Goal: Information Seeking & Learning: Learn about a topic

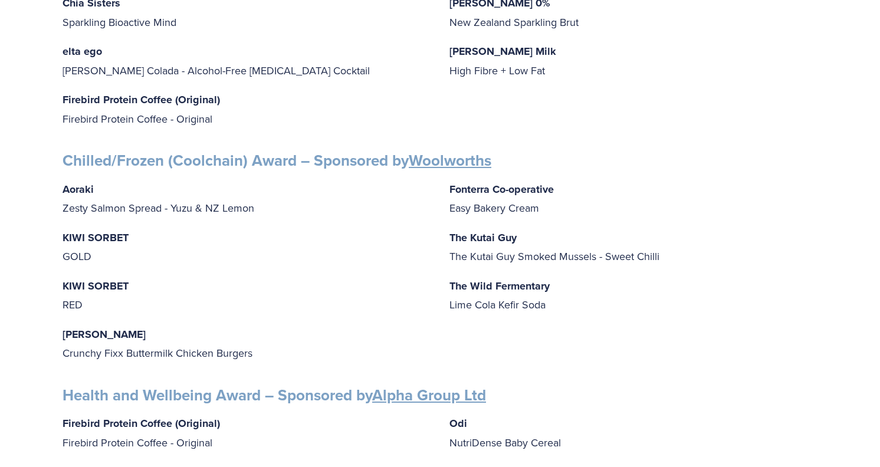
scroll to position [685, 0]
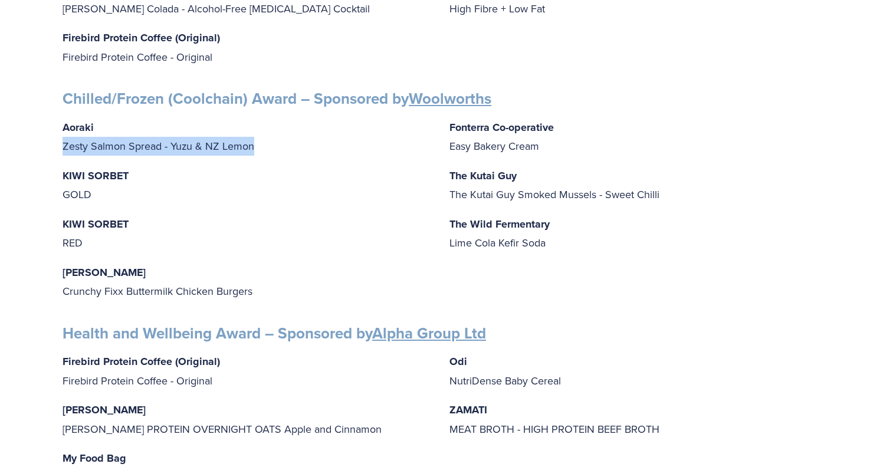
drag, startPoint x: 64, startPoint y: 129, endPoint x: 264, endPoint y: 142, distance: 200.4
click at [264, 142] on p "Aoraki Zesty Salmon Spread - Yuzu & NZ Lemon" at bounding box center [247, 137] width 368 height 38
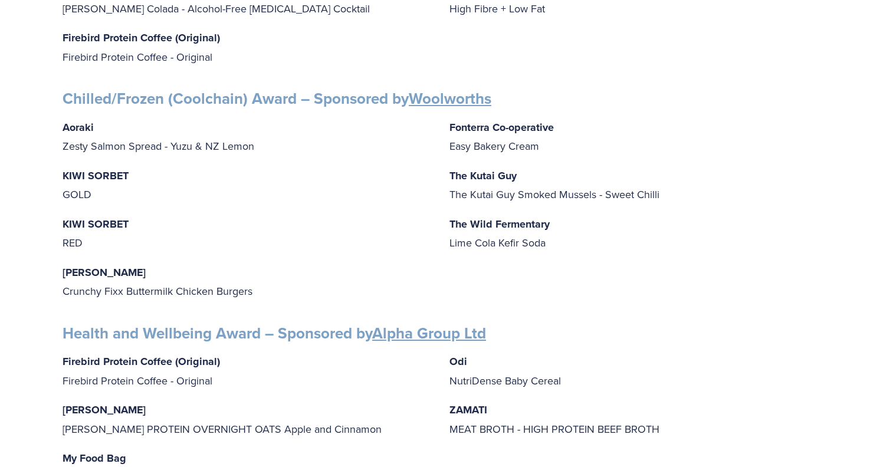
click at [262, 170] on p "KIWI SORBET GOLD" at bounding box center [247, 185] width 368 height 38
drag, startPoint x: 61, startPoint y: 180, endPoint x: 98, endPoint y: 180, distance: 37.2
click at [98, 180] on div "Finalists PRODUCT AWARDS Artisan Award – Sponsored by Cuisine Blue Petal Blue P…" at bounding box center [439, 402] width 775 height 1782
click at [116, 178] on p "KIWI SORBET GOLD" at bounding box center [247, 185] width 368 height 38
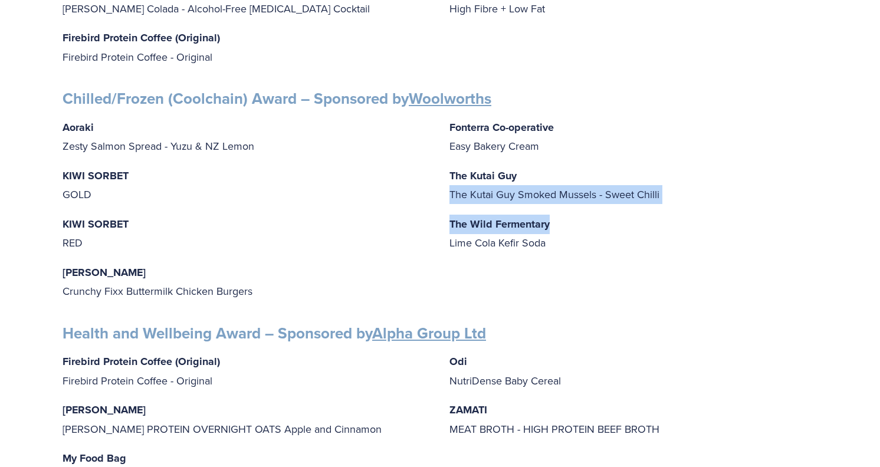
drag, startPoint x: 451, startPoint y: 189, endPoint x: 603, endPoint y: 209, distance: 154.0
click at [603, 209] on div "Aoraki Zesty Salmon Spread - Yuzu & NZ Lemon KIWI SORBET GOLD KIWI SORBET RED I…" at bounding box center [440, 209] width 755 height 183
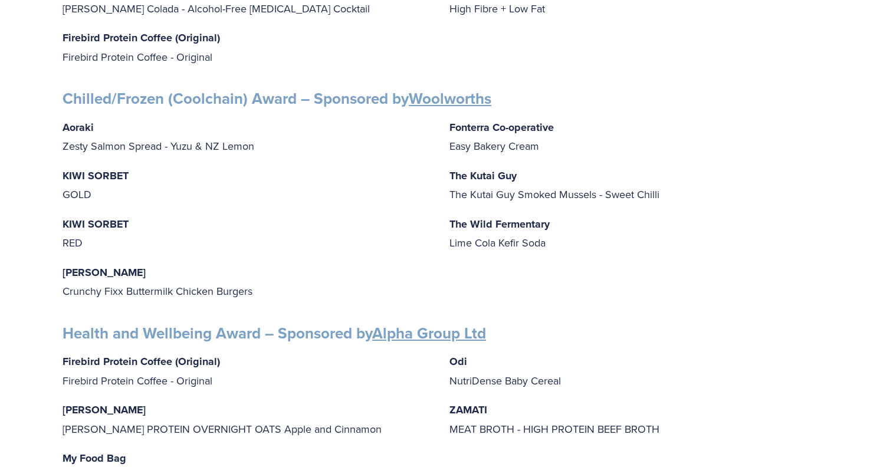
drag, startPoint x: 585, startPoint y: 224, endPoint x: 573, endPoint y: 228, distance: 12.3
click at [583, 225] on p "The Wild Fermentary Lime Cola Kefir Soda" at bounding box center [633, 234] width 368 height 38
drag, startPoint x: 570, startPoint y: 229, endPoint x: 449, endPoint y: 232, distance: 120.4
click at [449, 232] on p "The Wild Fermentary Lime Cola Kefir Soda" at bounding box center [633, 234] width 368 height 38
click at [395, 248] on div "Aoraki Zesty Salmon Spread - Yuzu & NZ Lemon KIWI SORBET GOLD KIWI SORBET RED I…" at bounding box center [440, 209] width 755 height 183
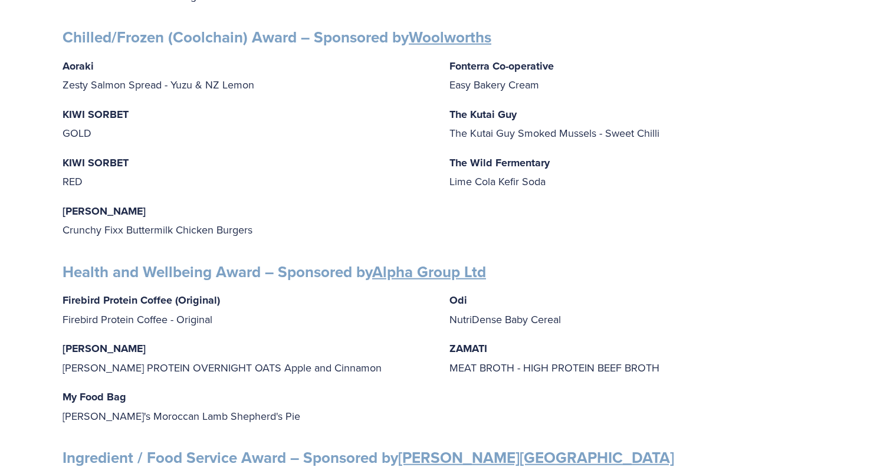
scroll to position [747, 0]
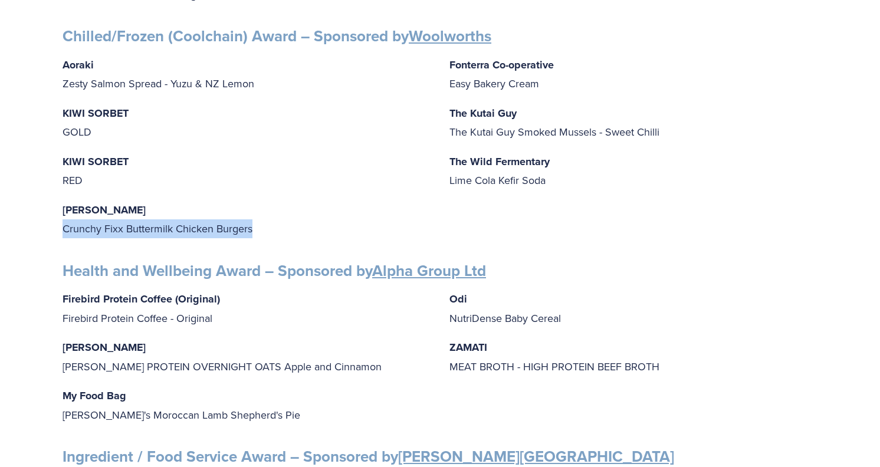
drag, startPoint x: 260, startPoint y: 216, endPoint x: 56, endPoint y: 211, distance: 204.2
click at [56, 211] on div "Finalists PRODUCT AWARDS Artisan Award – Sponsored by Cuisine Blue Petal Blue P…" at bounding box center [439, 340] width 775 height 1782
copy p "Crunchy Fixx Buttermilk Chicken Burgers"
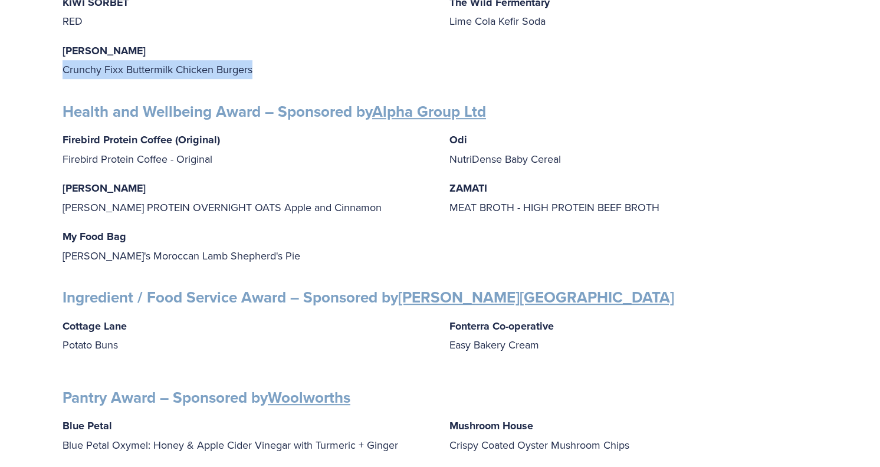
scroll to position [872, 0]
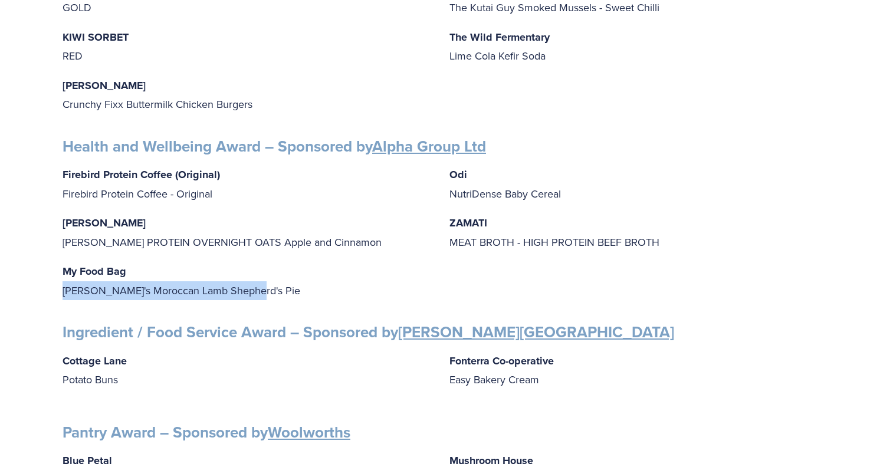
drag, startPoint x: 63, startPoint y: 271, endPoint x: 260, endPoint y: 287, distance: 197.6
click at [260, 287] on div "Finalists PRODUCT AWARDS Artisan Award – Sponsored by Cuisine Blue Petal Blue P…" at bounding box center [440, 215] width 755 height 1782
copy p "[PERSON_NAME]'s Moroccan Lamb Shepherd's Pie"
click at [281, 270] on p "My Food Bag Nadia's Moroccan Lamb Shepherd's Pie" at bounding box center [247, 281] width 368 height 38
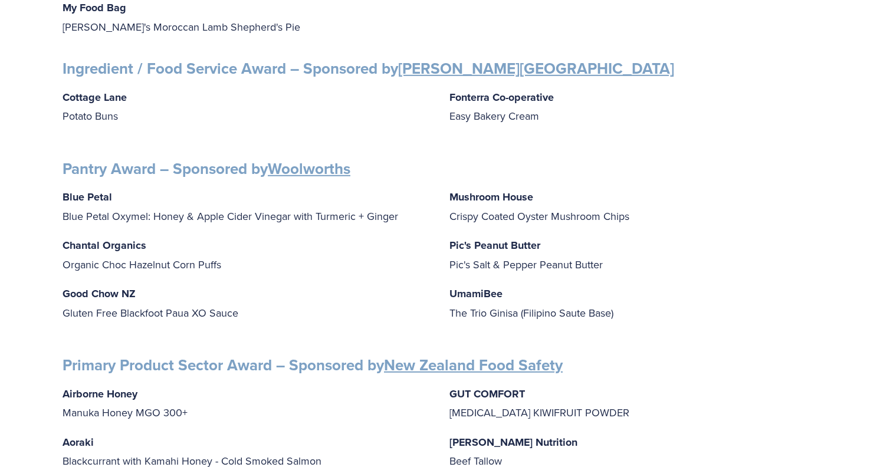
scroll to position [1183, 0]
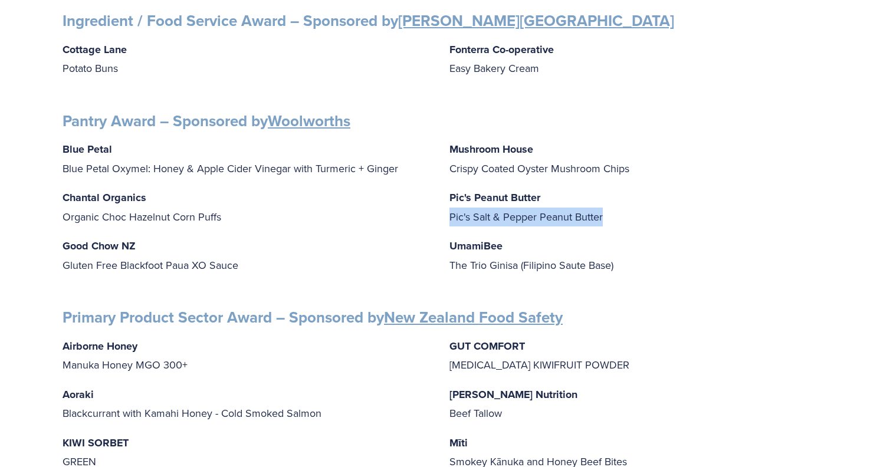
drag, startPoint x: 448, startPoint y: 202, endPoint x: 605, endPoint y: 202, distance: 156.9
click at [605, 202] on div "Blue Petal Blue Petal Oxymel: Honey & Apple Cider Vinegar with Turmeric + Ginge…" at bounding box center [440, 212] width 755 height 145
copy p "Pic's Salt & Pepper Peanut Butter"
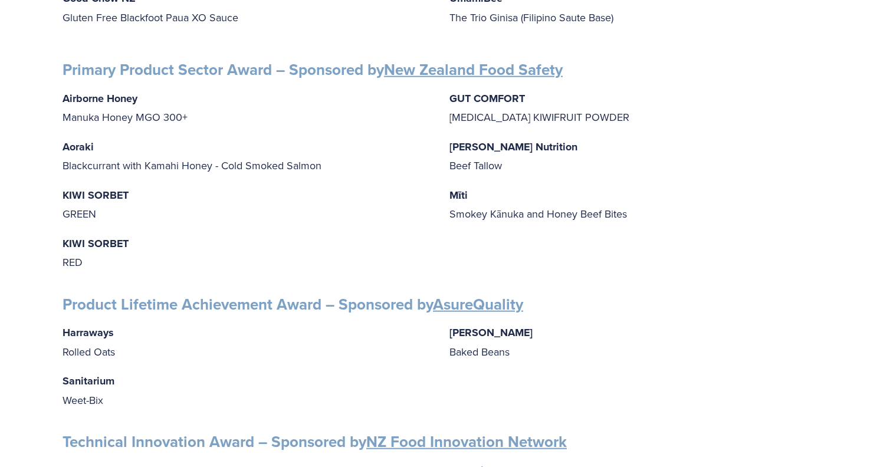
scroll to position [1432, 0]
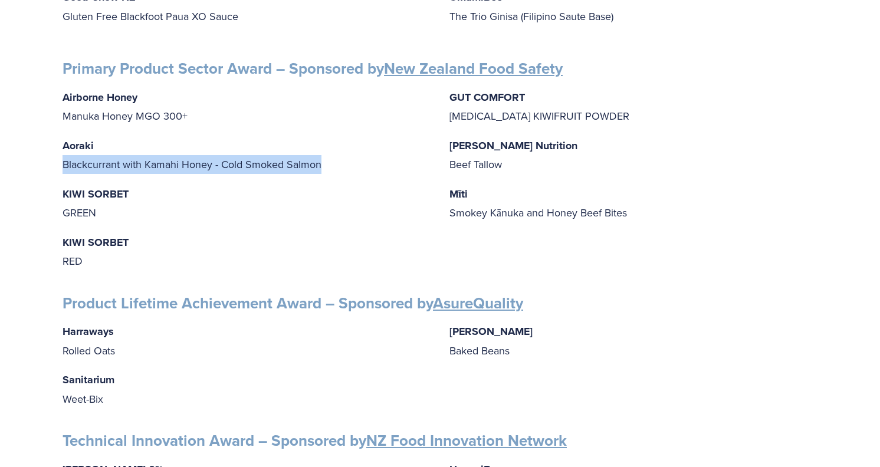
drag, startPoint x: 62, startPoint y: 149, endPoint x: 327, endPoint y: 156, distance: 265.5
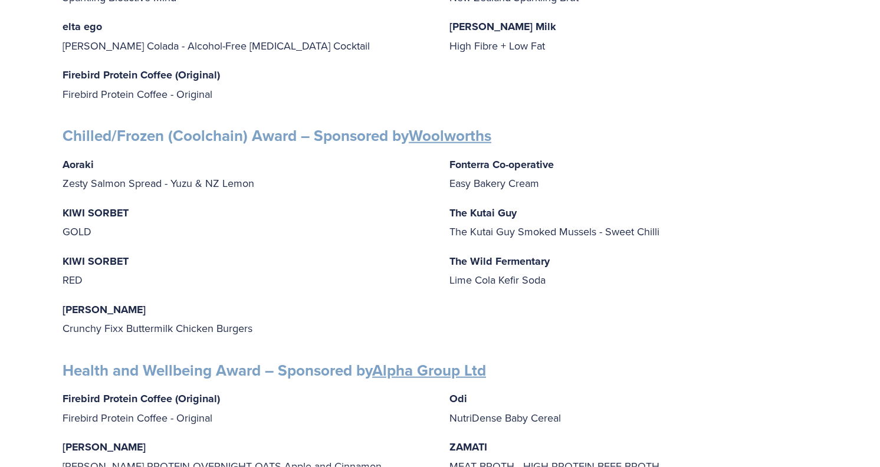
scroll to position [560, 0]
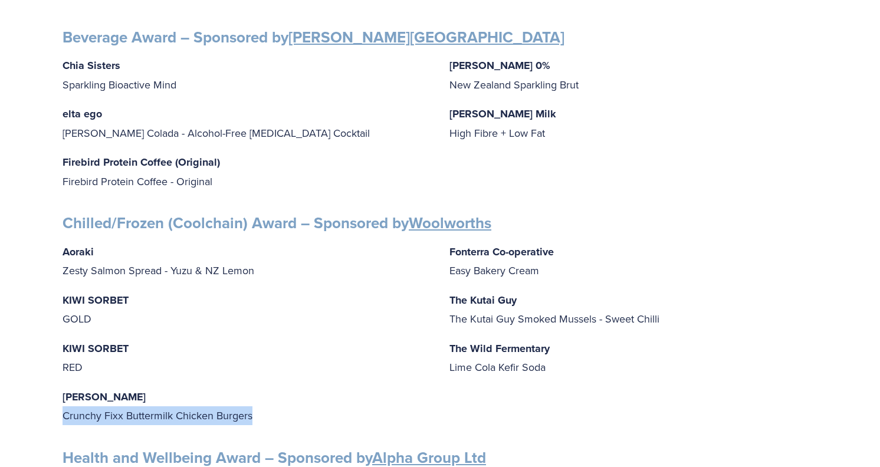
drag, startPoint x: 61, startPoint y: 403, endPoint x: 254, endPoint y: 405, distance: 192.3
copy p "Crunchy Fixx Buttermilk Chicken Burgers"
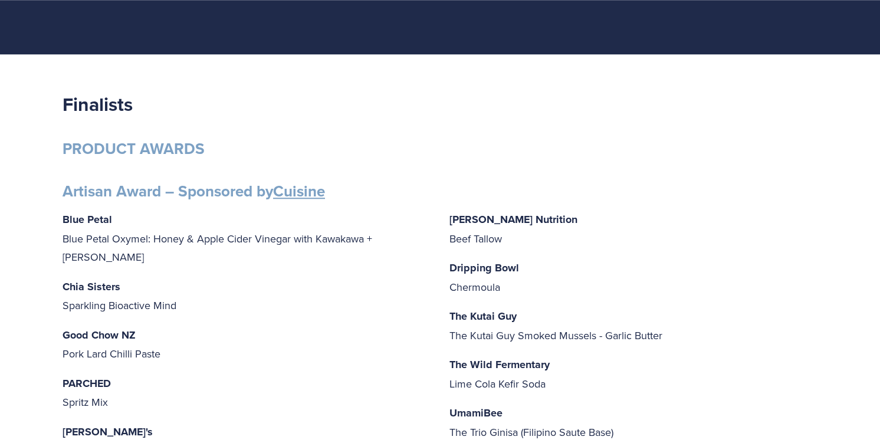
scroll to position [0, 0]
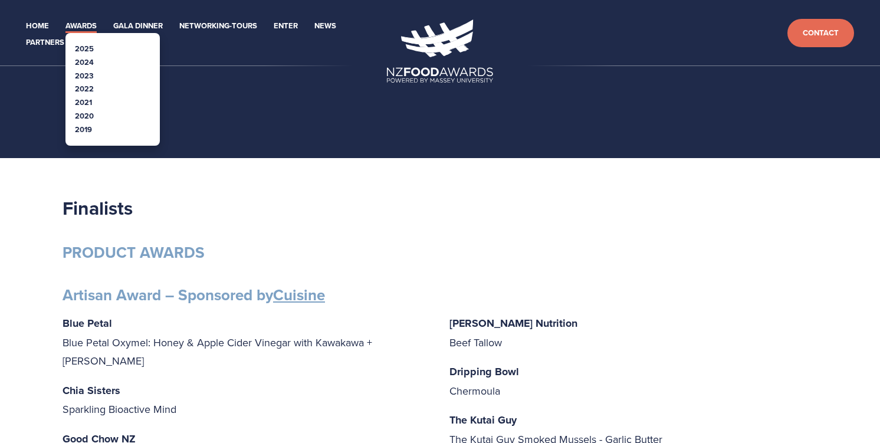
click at [81, 54] on link "2025" at bounding box center [84, 48] width 19 height 11
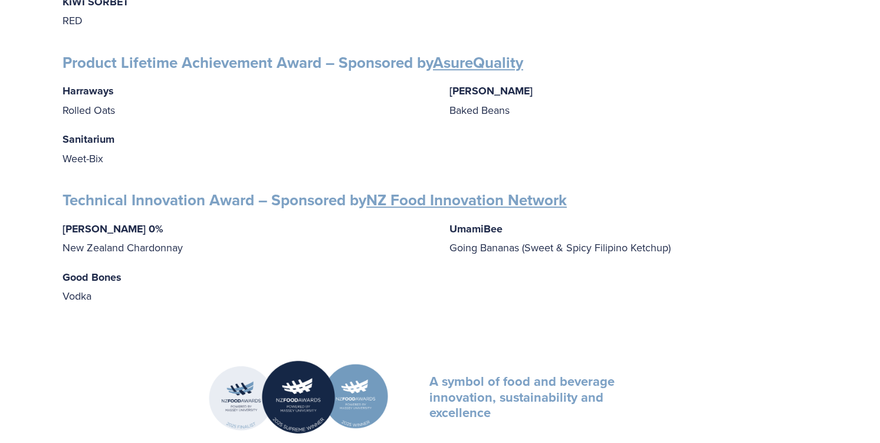
scroll to position [1619, 0]
